Goal: Information Seeking & Learning: Learn about a topic

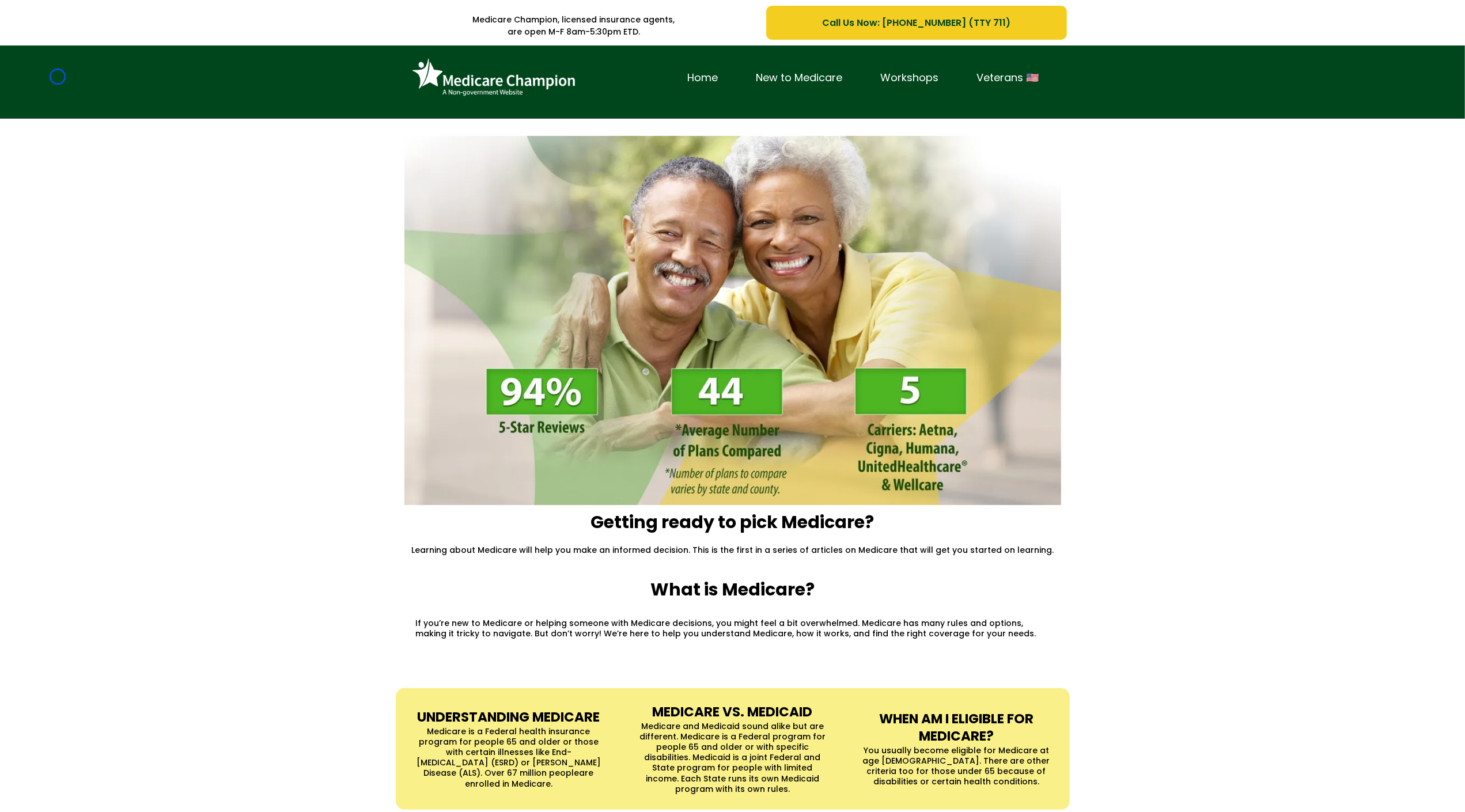
click at [58, 76] on div "Home New to Medicare Workshops Veterans 🇺🇸" at bounding box center [732, 82] width 1465 height 73
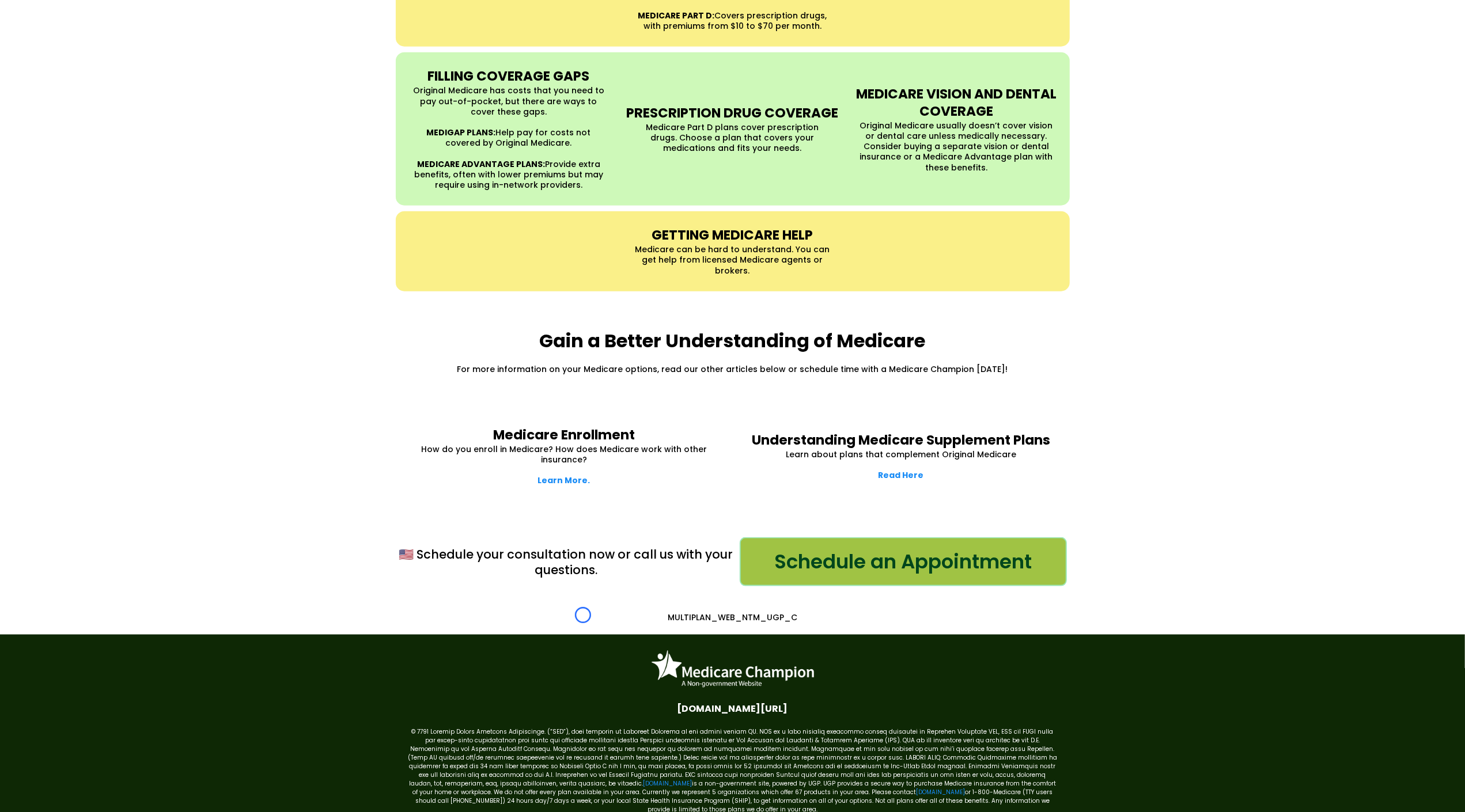
scroll to position [1290, 0]
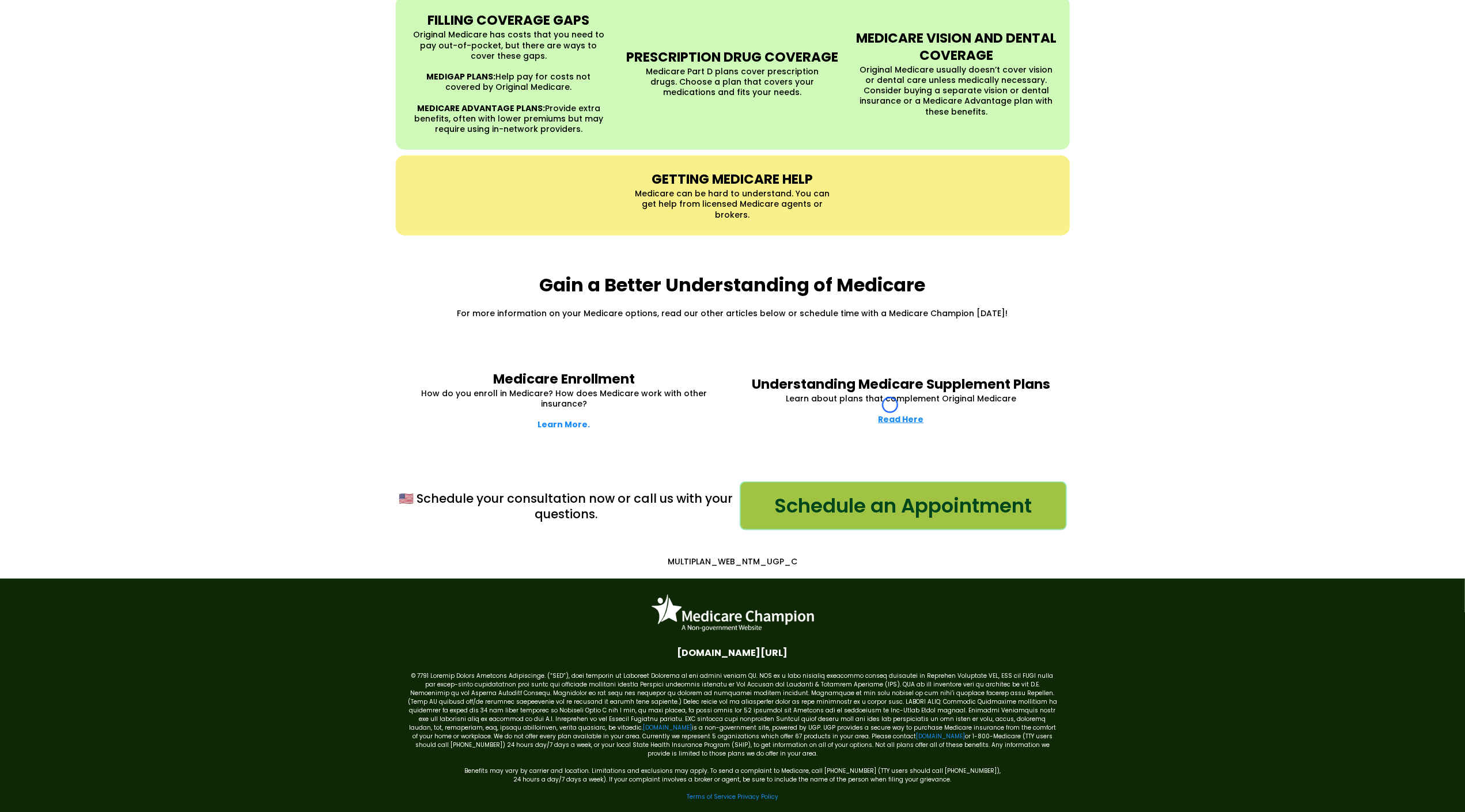
click at [890, 414] on strong "Read Here" at bounding box center [901, 420] width 45 height 12
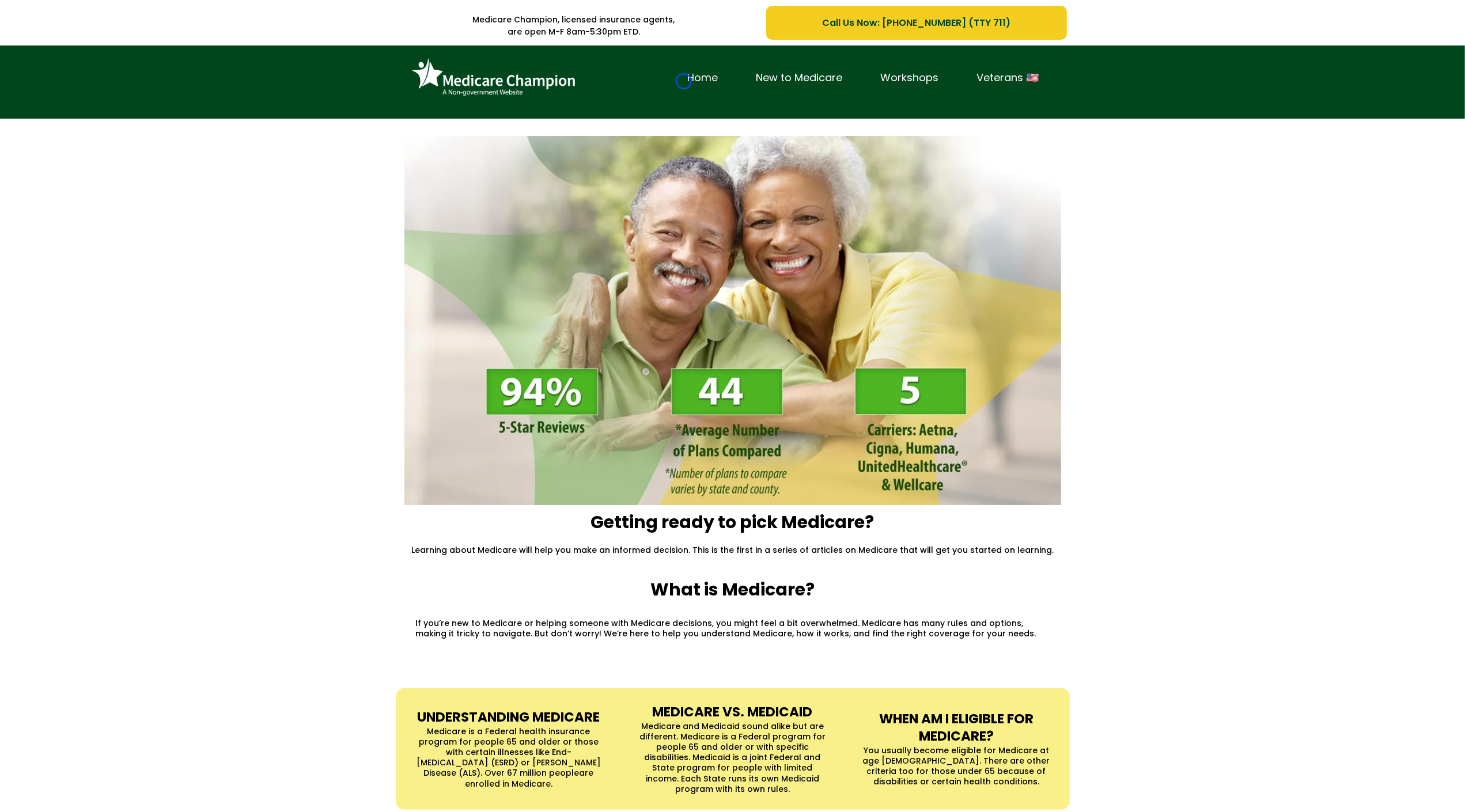
click at [684, 81] on link "Home" at bounding box center [702, 78] width 68 height 18
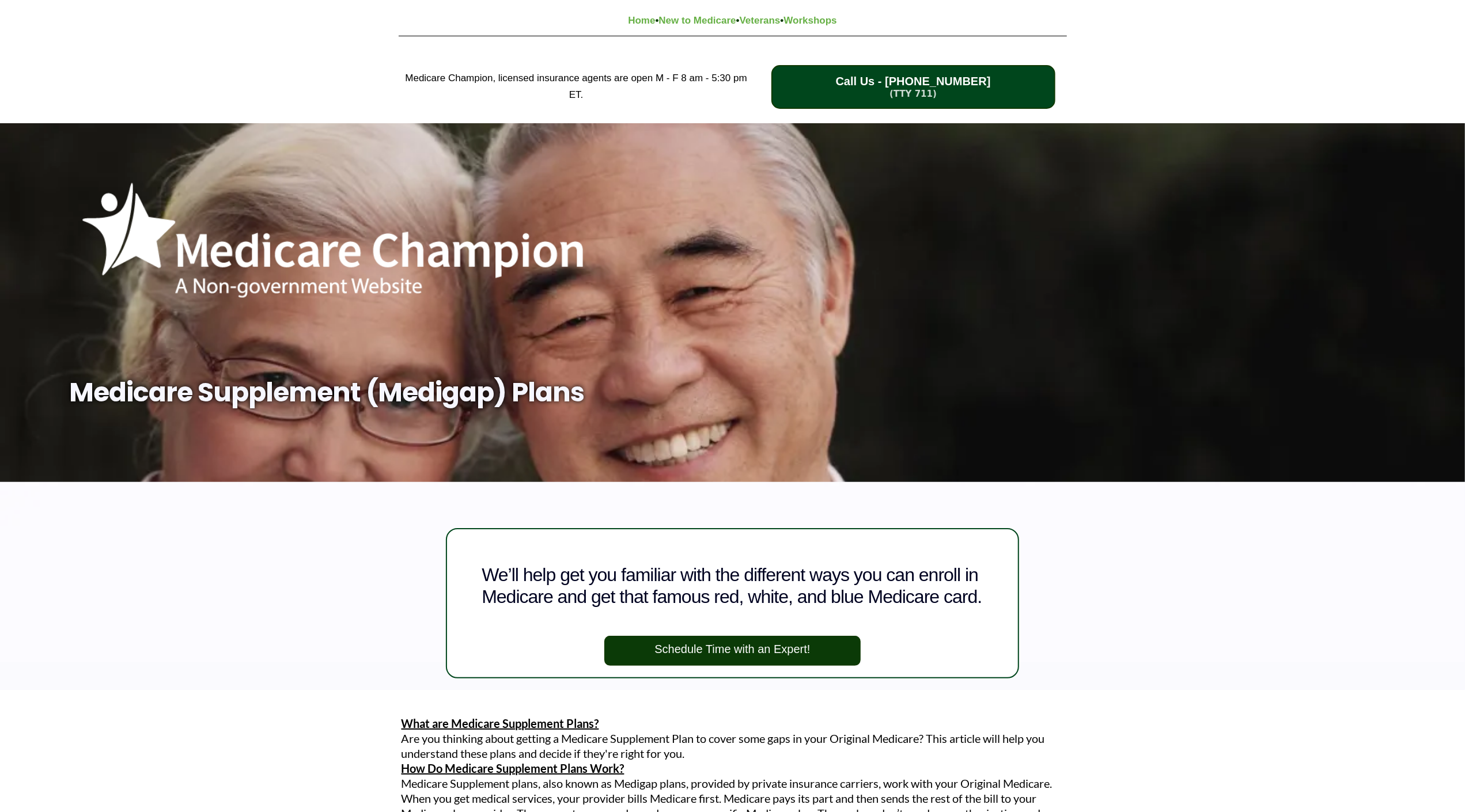
click at [108, 105] on div "Medicare Champion, licensed insurance agents are open M - F 8 am - 5:30 pm ET. …" at bounding box center [732, 87] width 1465 height 73
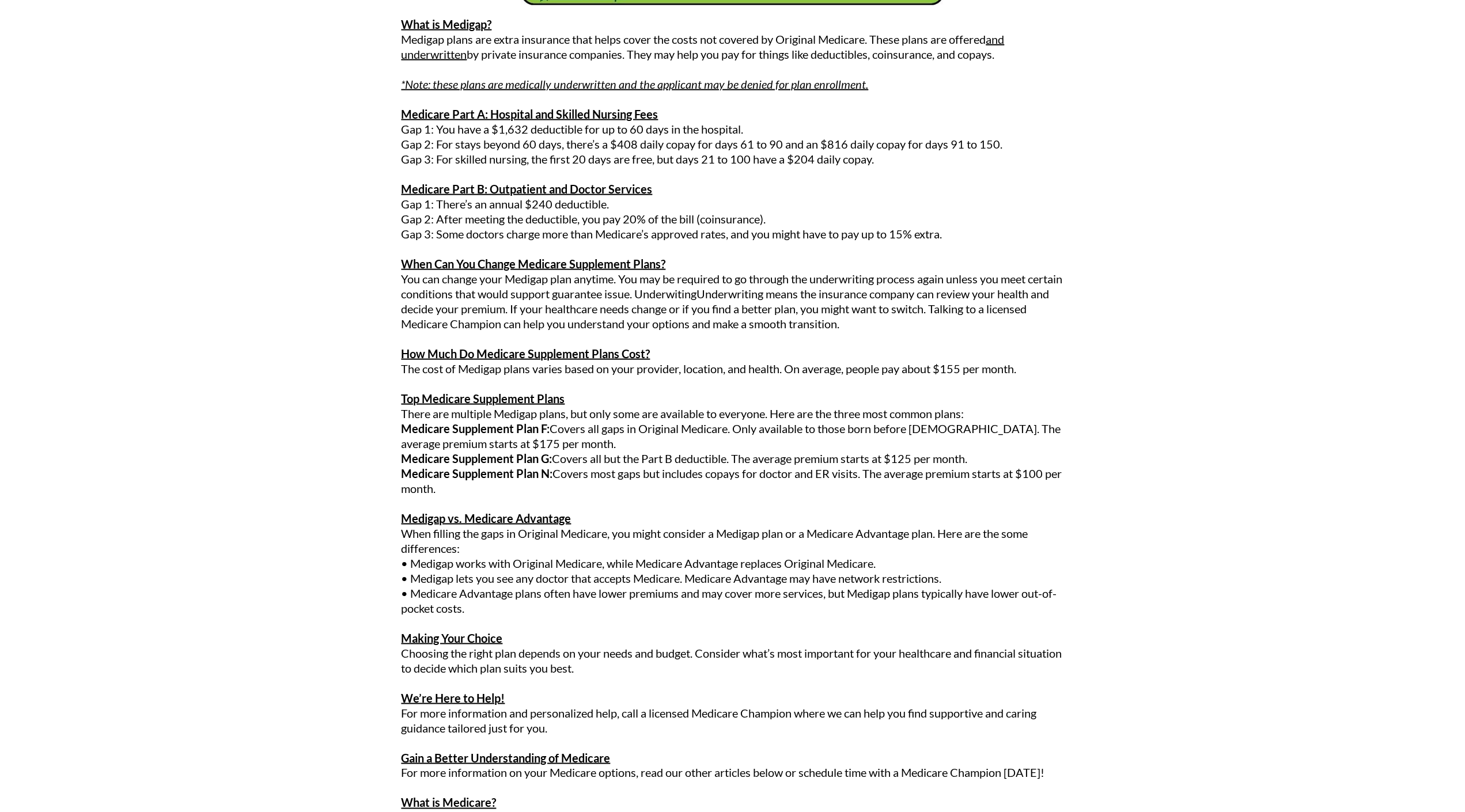
scroll to position [1526, 0]
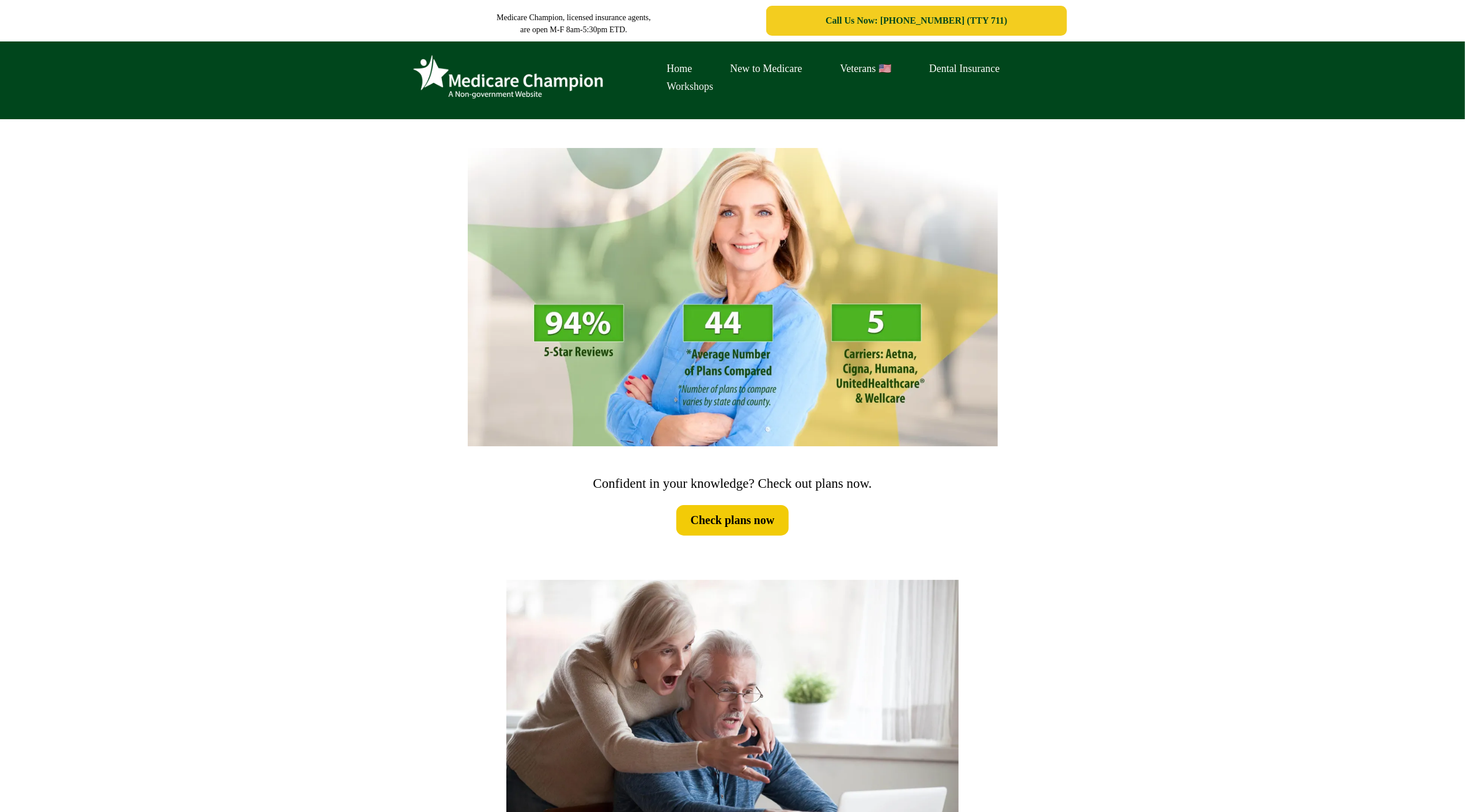
click at [684, 81] on link "Workshops" at bounding box center [691, 87] width 85 height 18
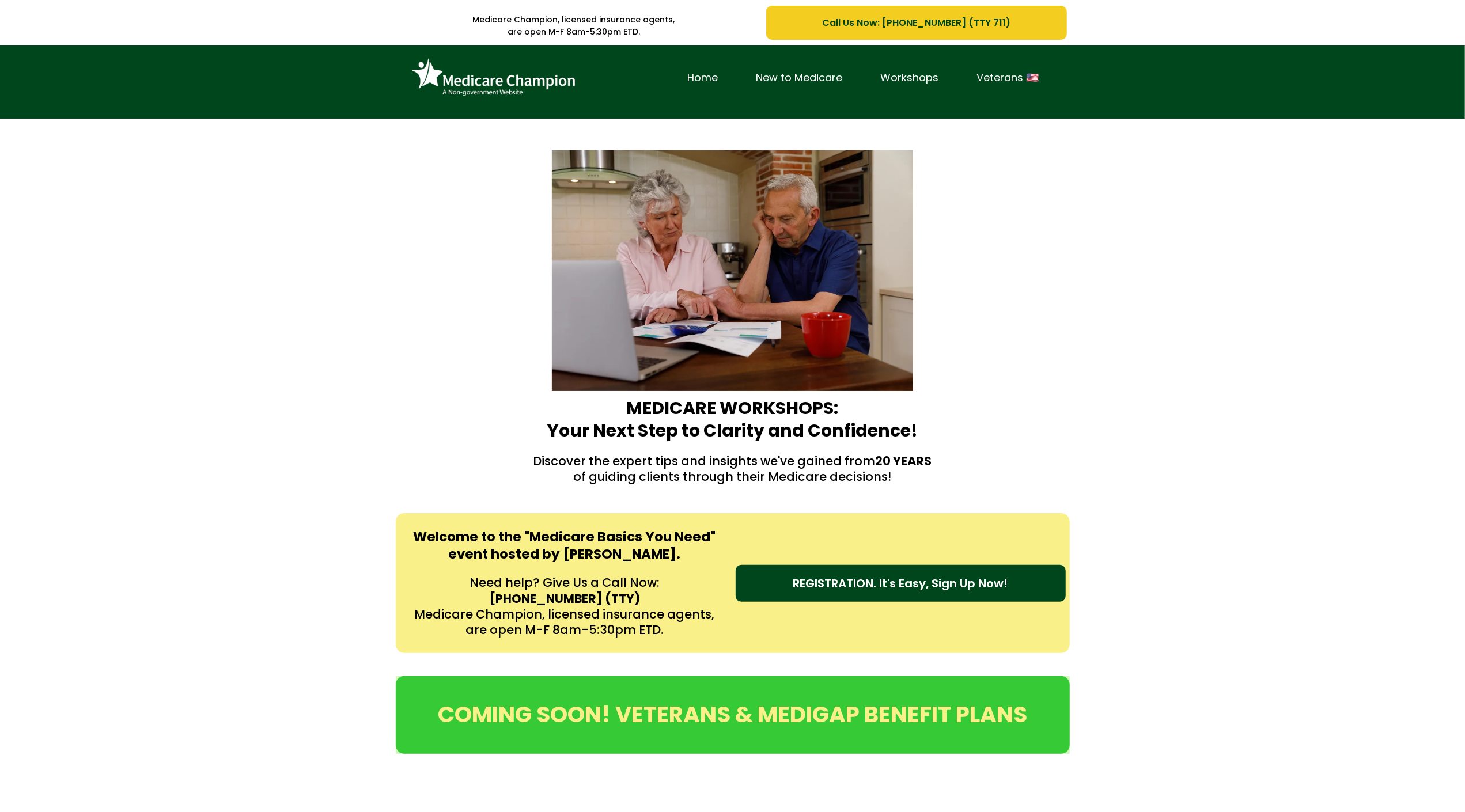
click at [110, 58] on div "Home New to Medicare Workshops Veterans 🇺🇸" at bounding box center [732, 82] width 1465 height 73
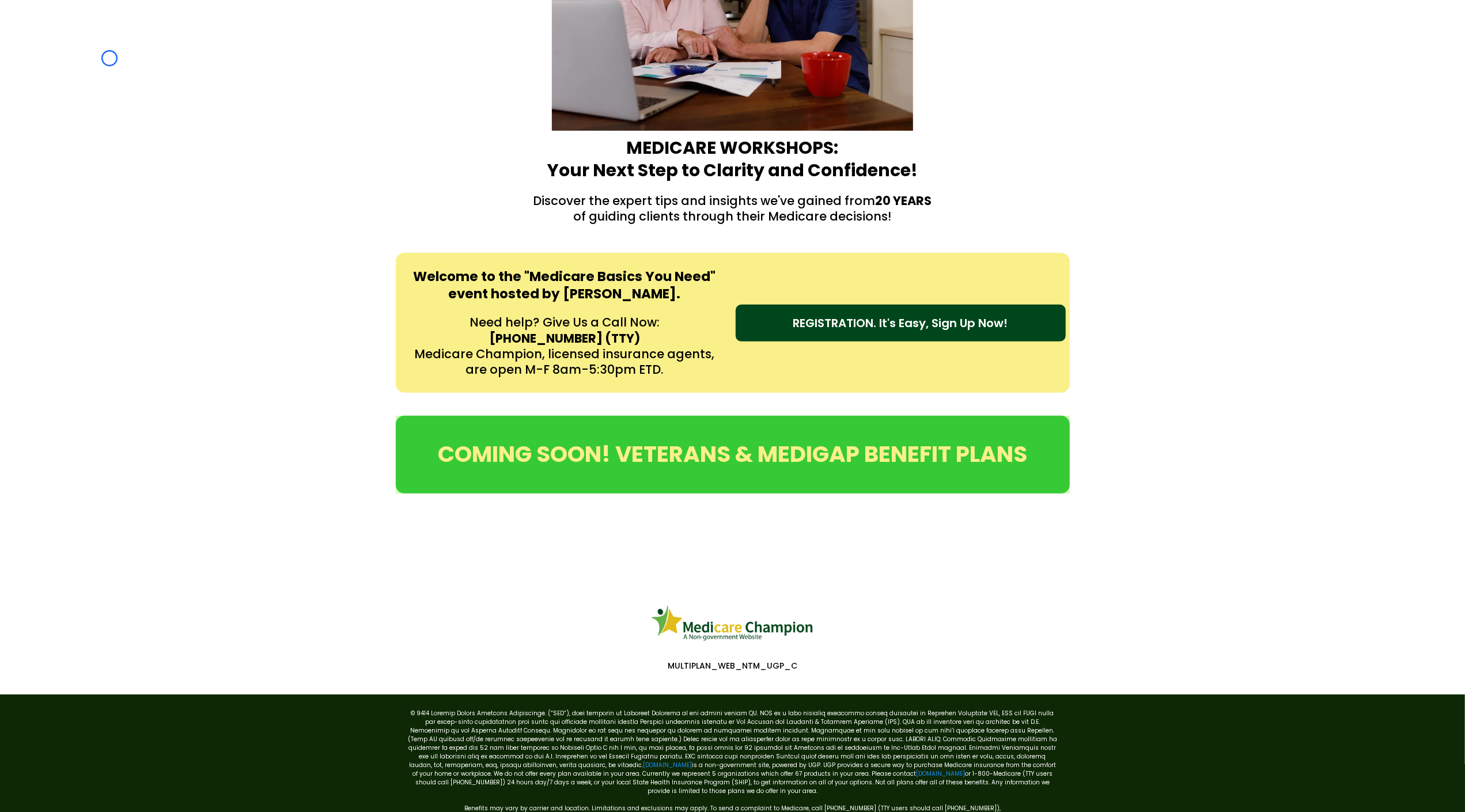
scroll to position [308, 0]
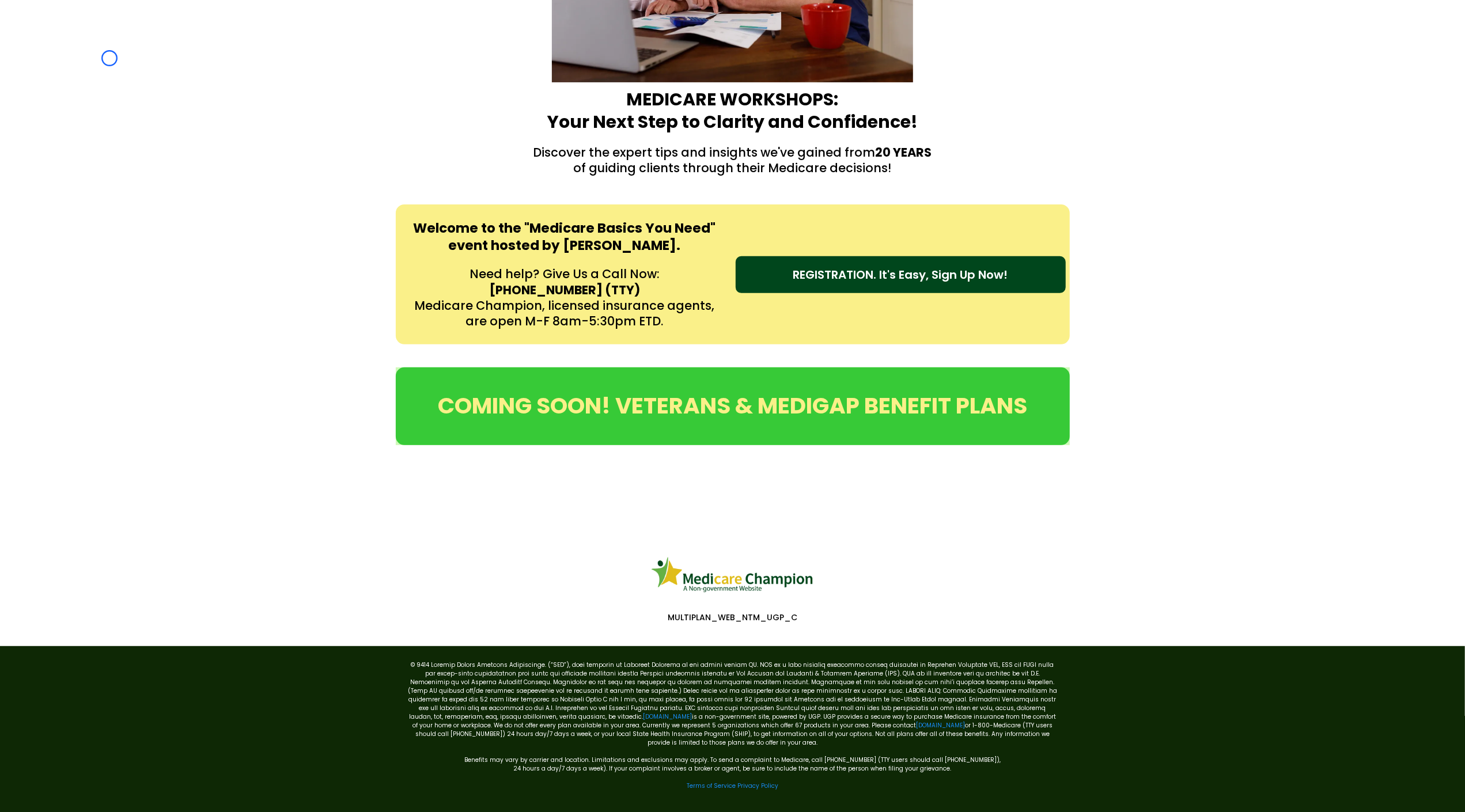
click at [110, 58] on div "MEDICARE WORKSHOPS: Your Next Step to Clarity and Confidence! Discover the expe…" at bounding box center [732, 1] width 1465 height 383
click at [697, 782] on link "Terms of Service" at bounding box center [711, 786] width 49 height 9
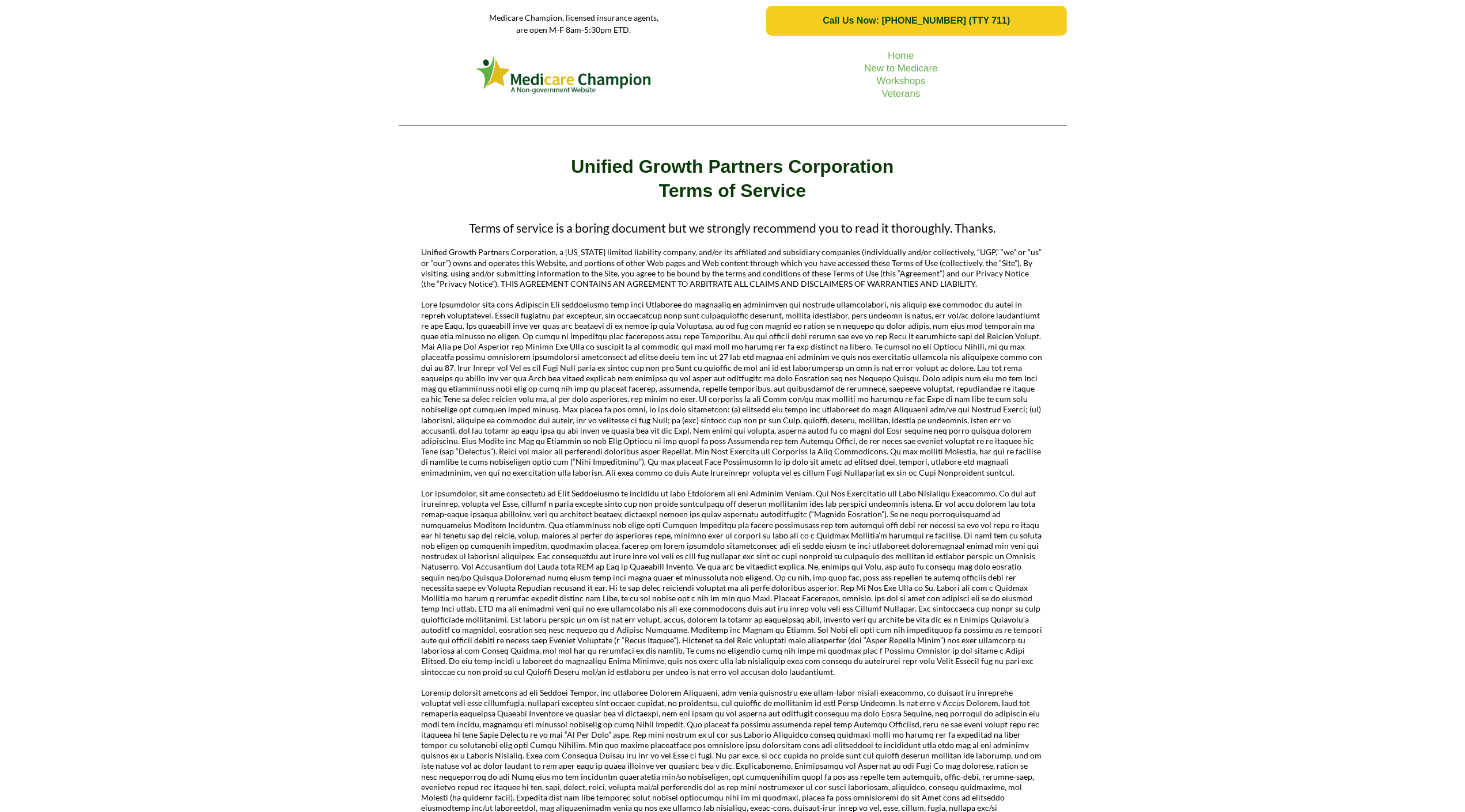
click at [93, 91] on div "Home New to Medicare Workshops Veterans" at bounding box center [732, 88] width 1465 height 93
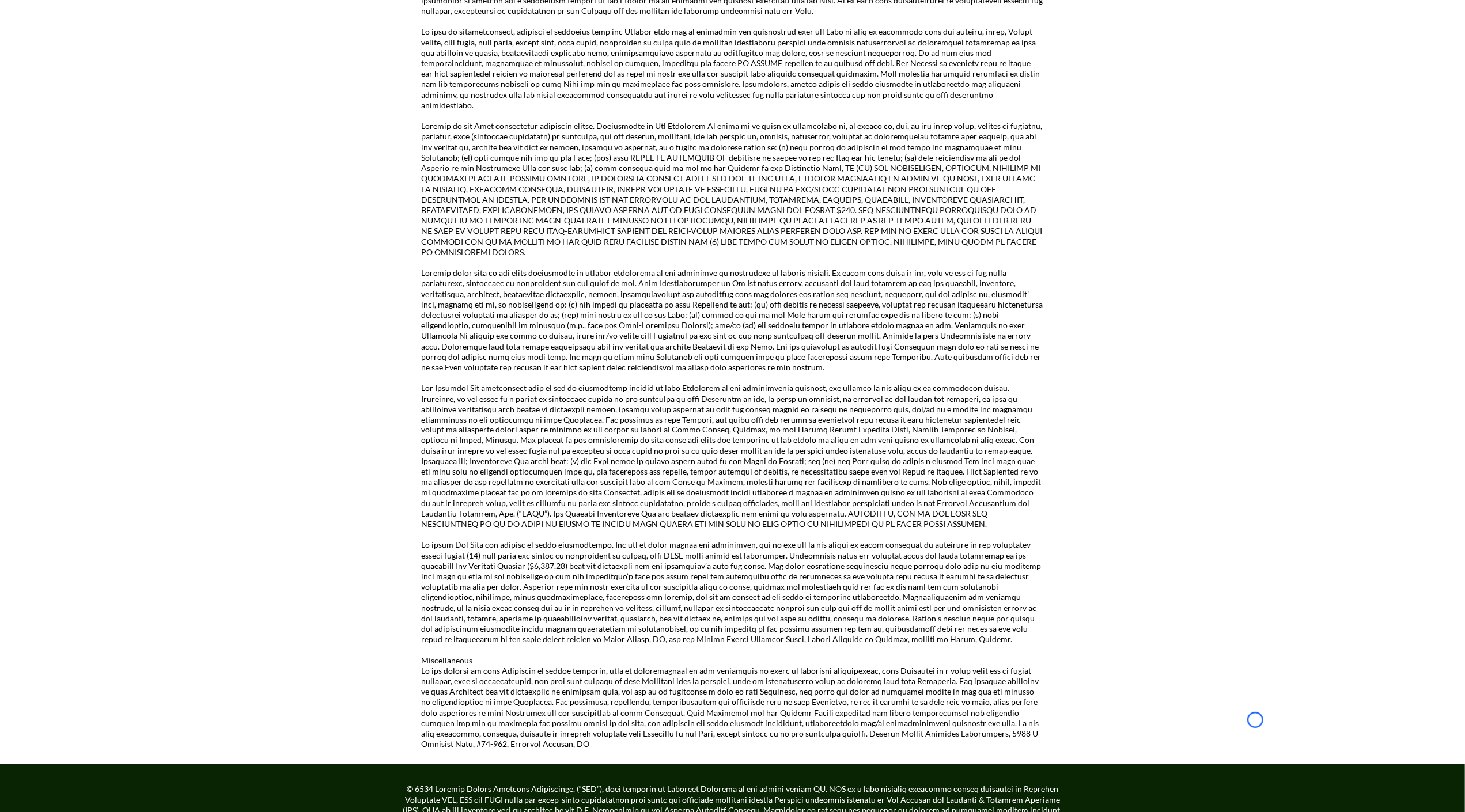
scroll to position [1789, 0]
